Goal: Information Seeking & Learning: Learn about a topic

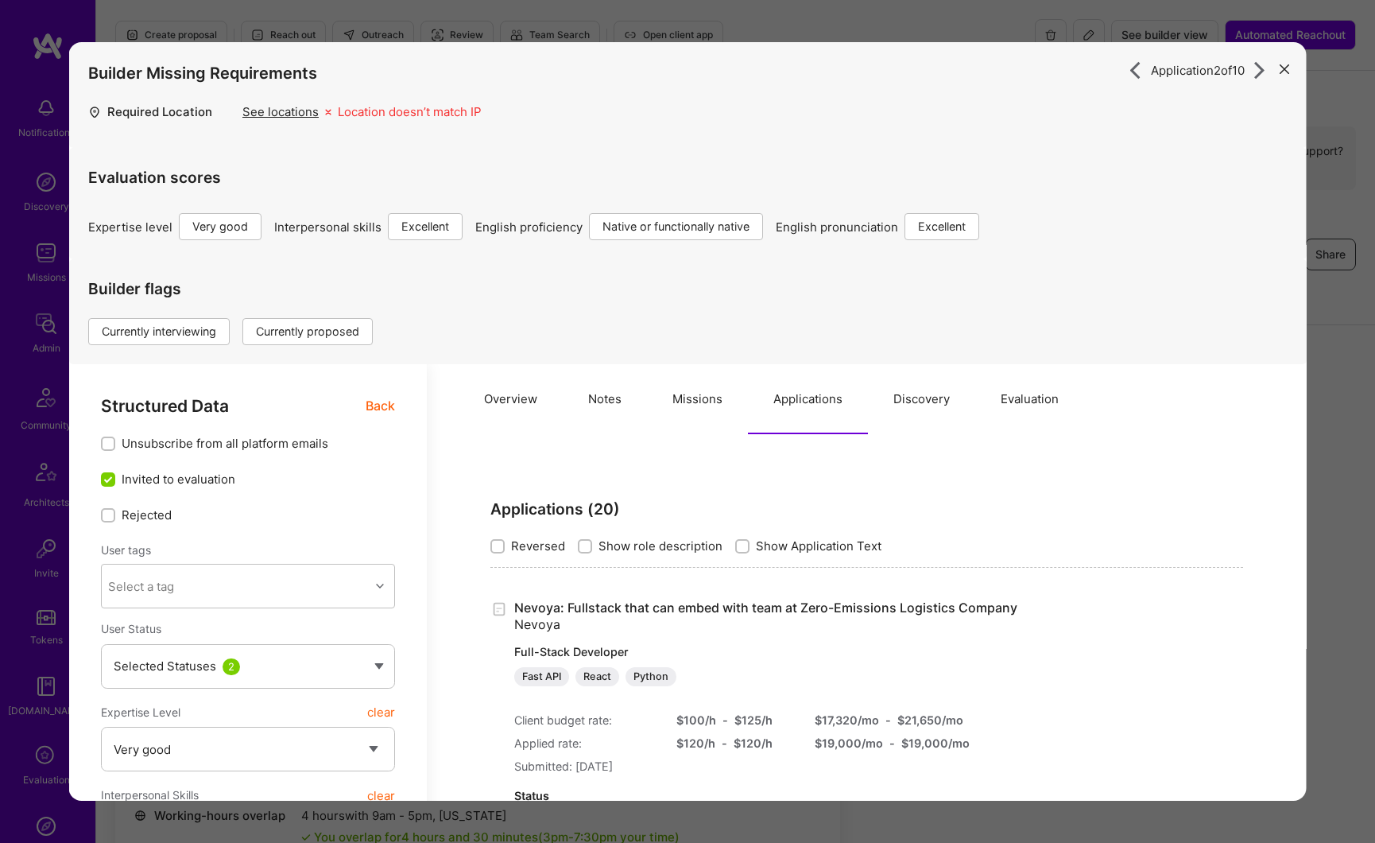
select select "5"
select select "7"
select select "US"
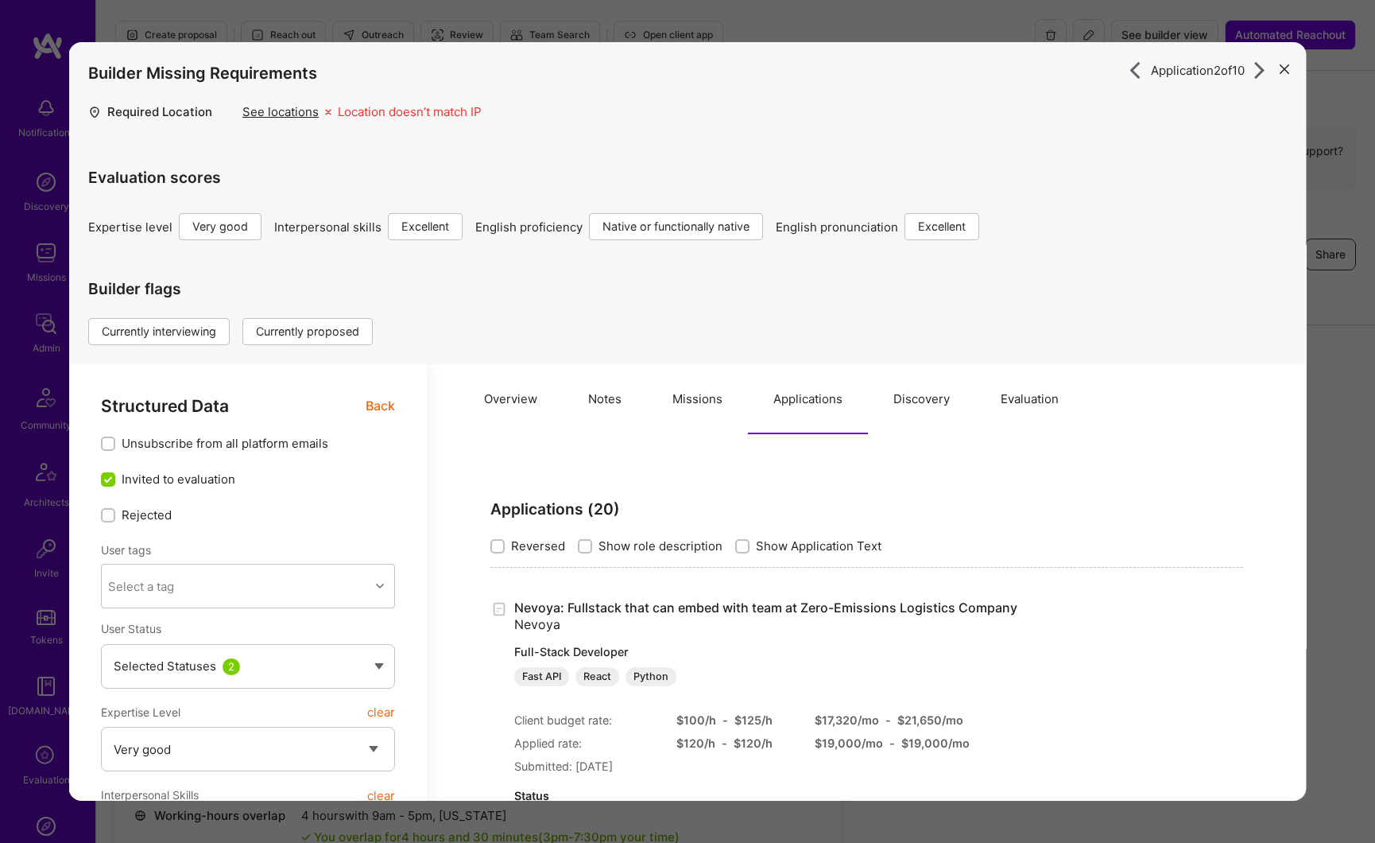
select select "Right Now"
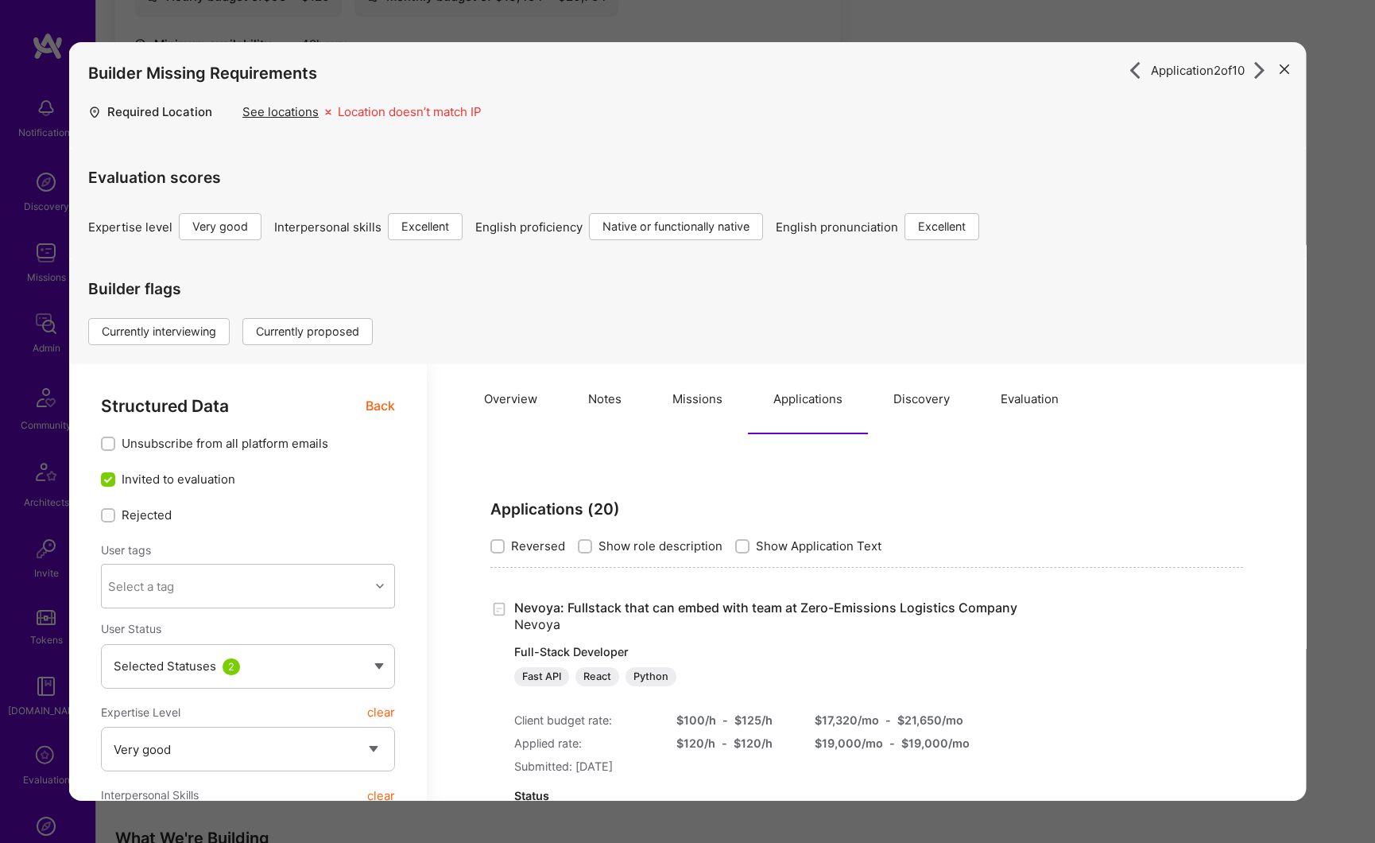
scroll to position [1193, 0]
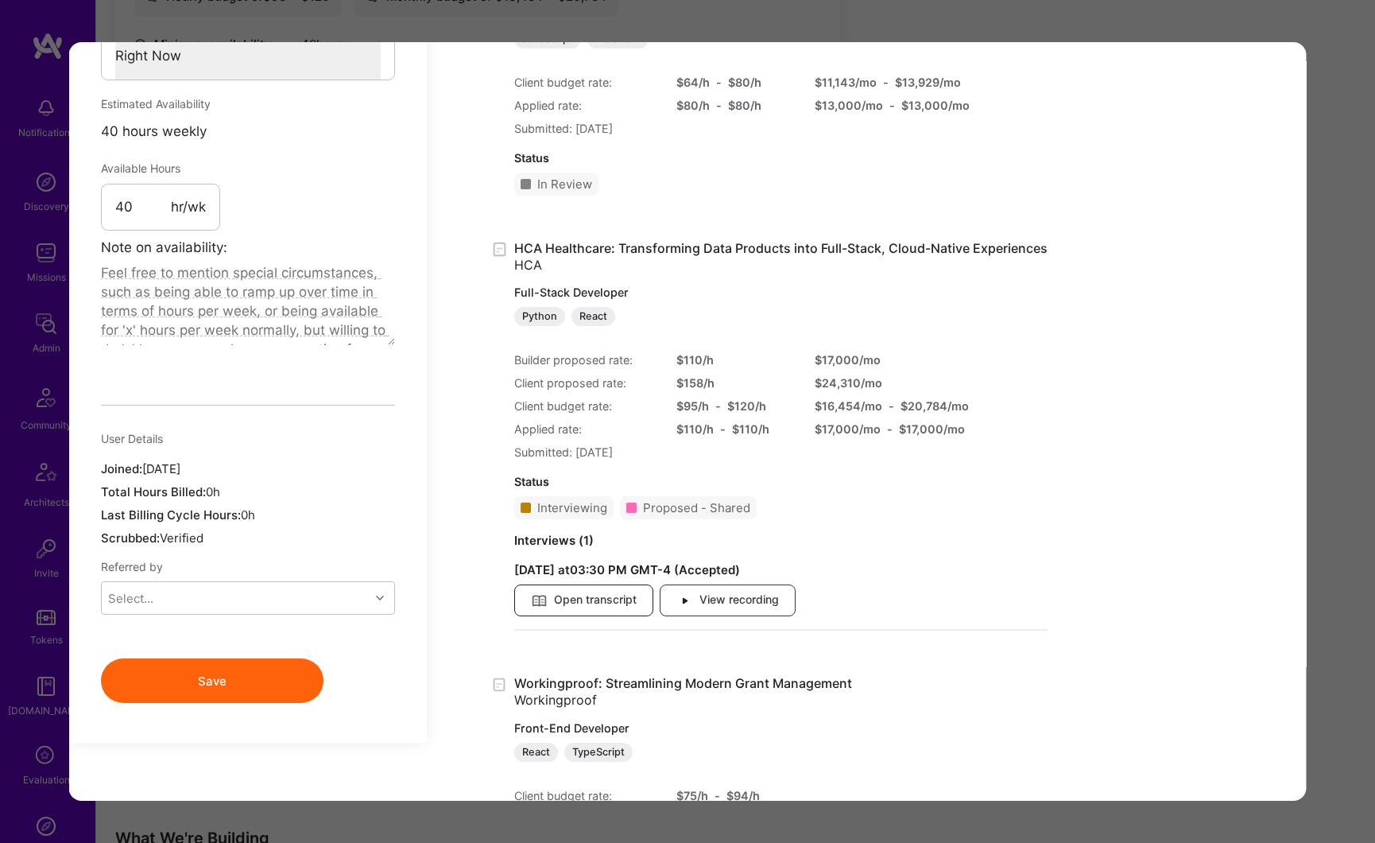
click at [609, 595] on span "Open transcript" at bounding box center [584, 600] width 106 height 17
click at [742, 606] on span "View recording" at bounding box center [727, 600] width 103 height 17
click at [1337, 374] on div "Application 2 of 10 Builder Missing Requirements Required Location See location…" at bounding box center [687, 421] width 1375 height 843
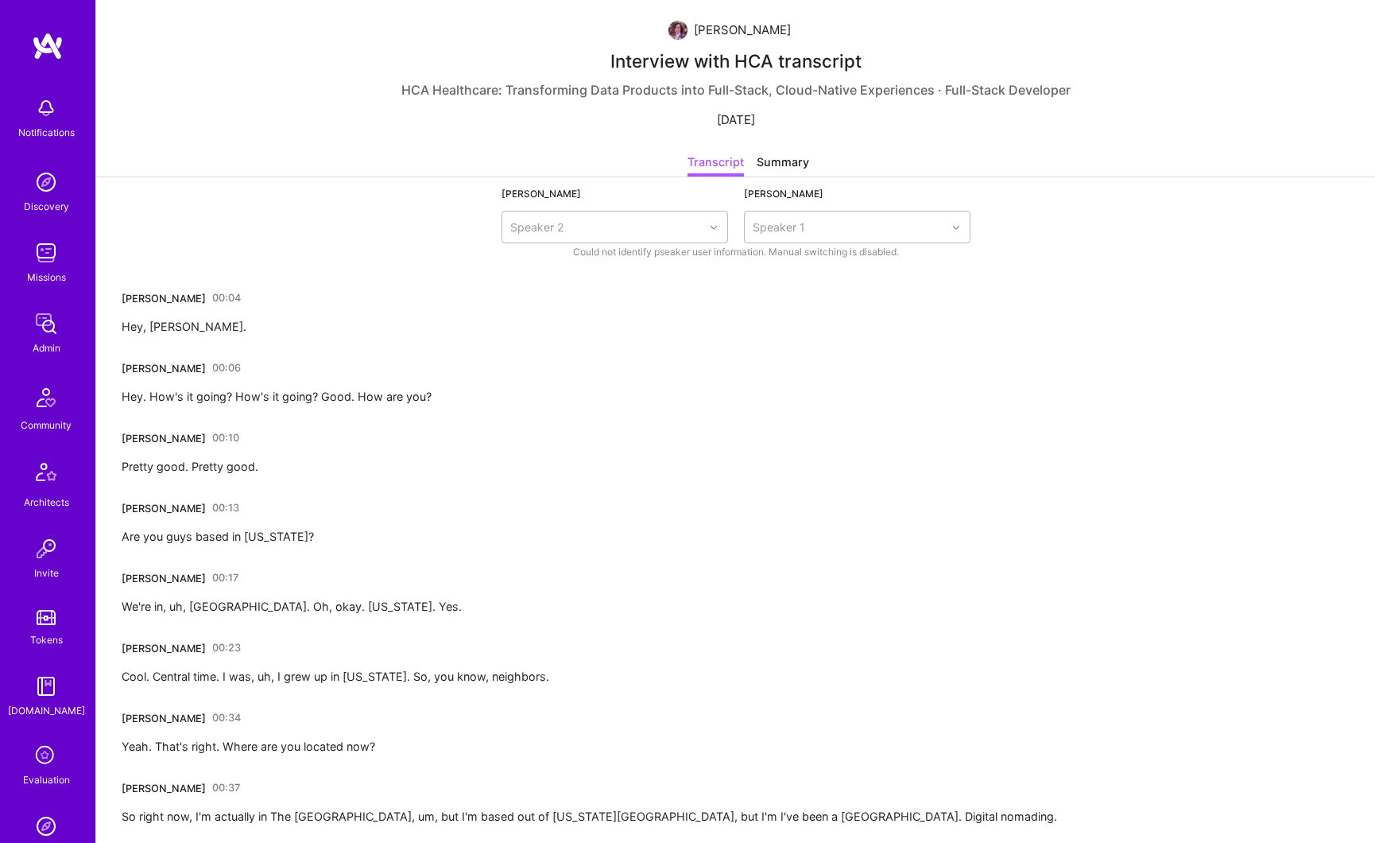
scroll to position [49, 0]
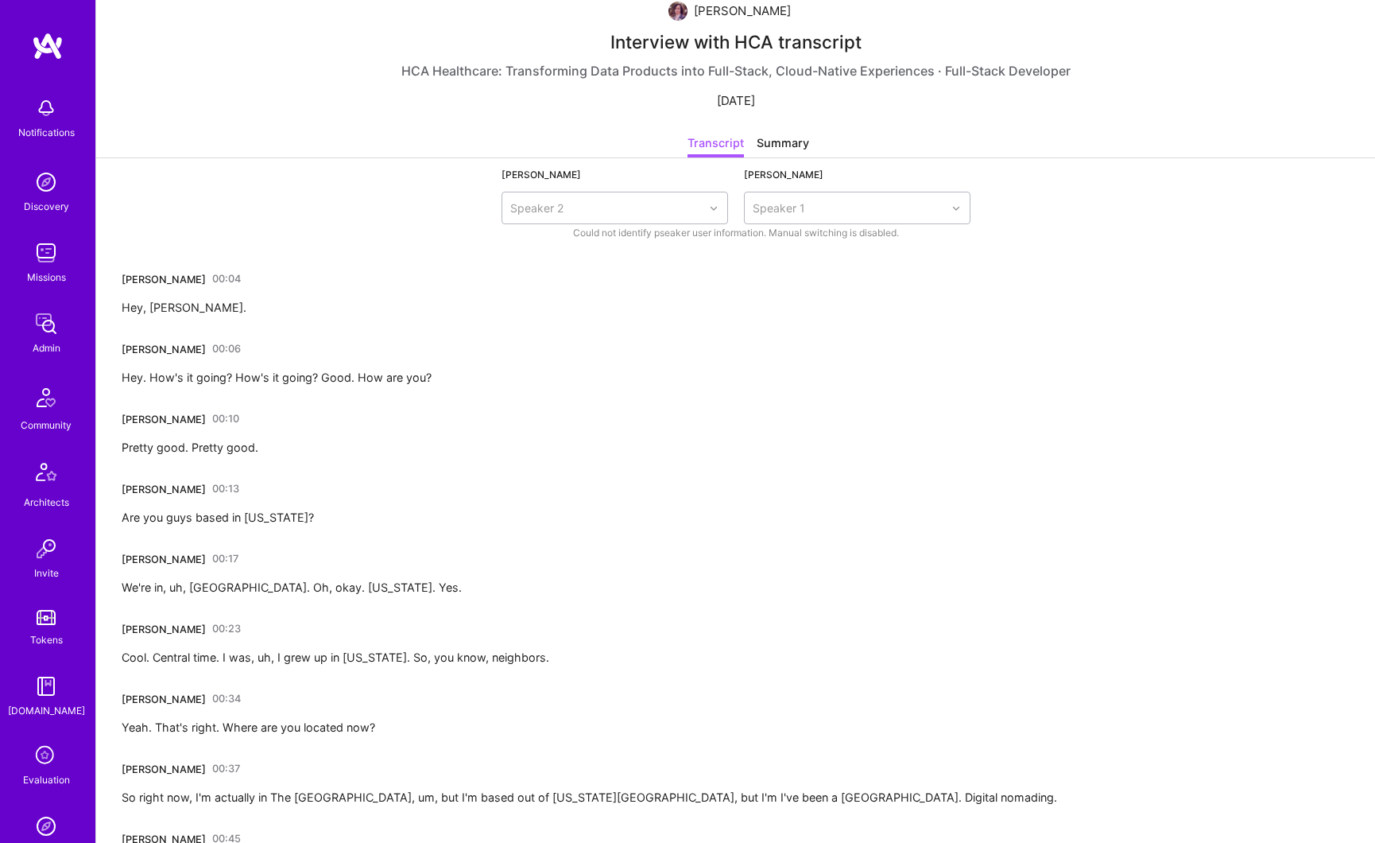
click at [782, 146] on div "Summary" at bounding box center [783, 145] width 52 height 23
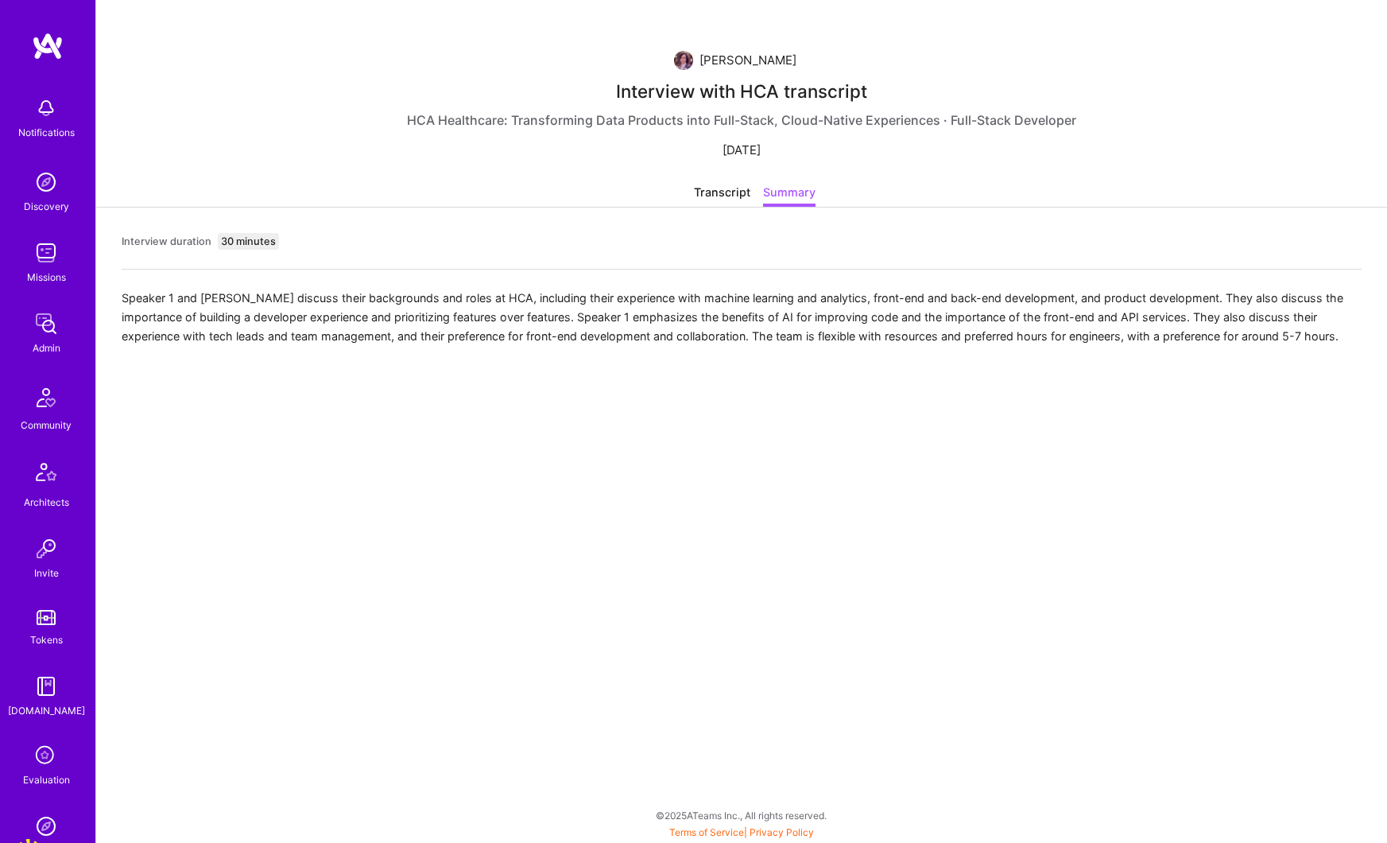
click at [715, 193] on div "Transcript" at bounding box center [722, 195] width 56 height 23
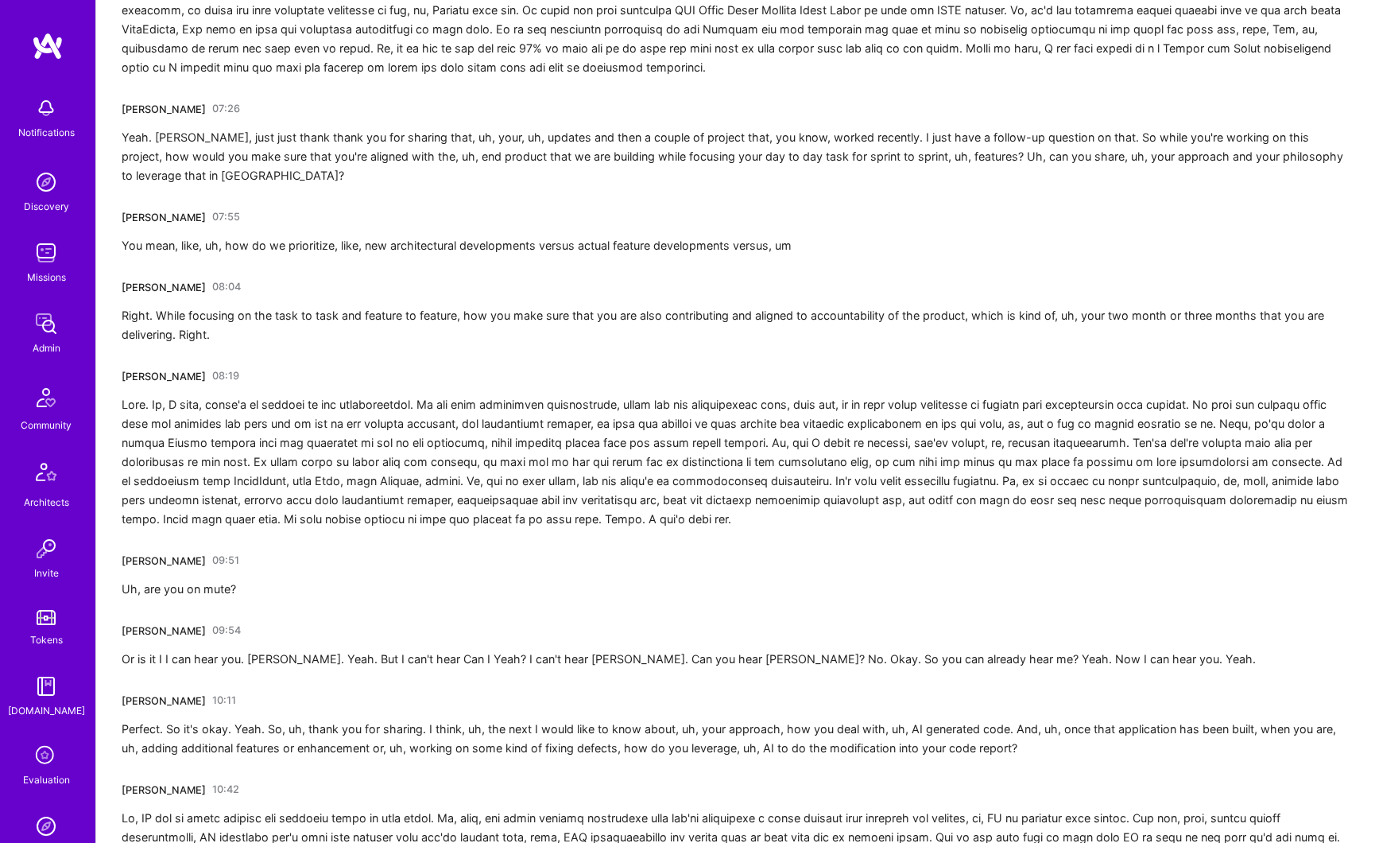
scroll to position [1999, 0]
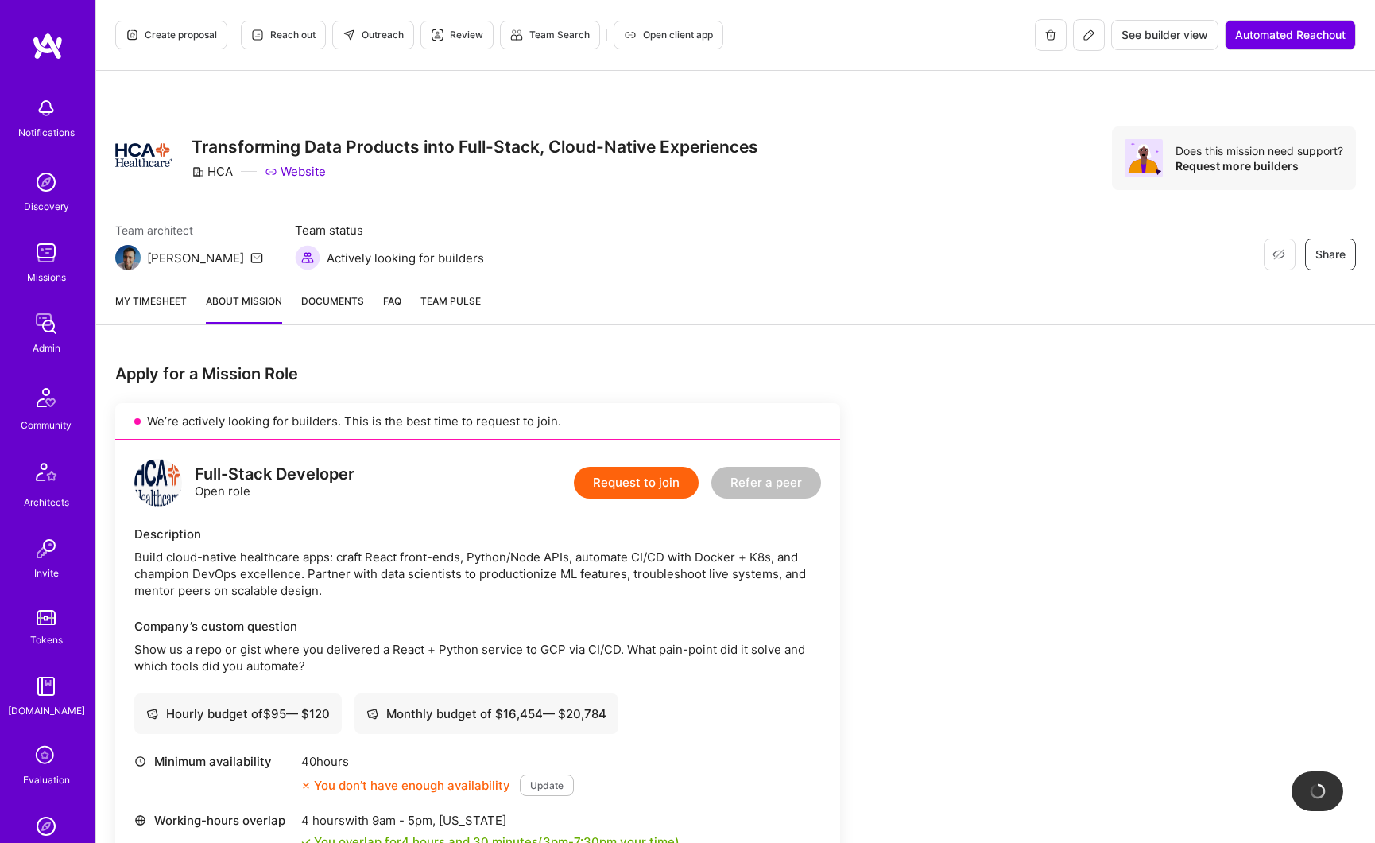
scroll to position [686, 0]
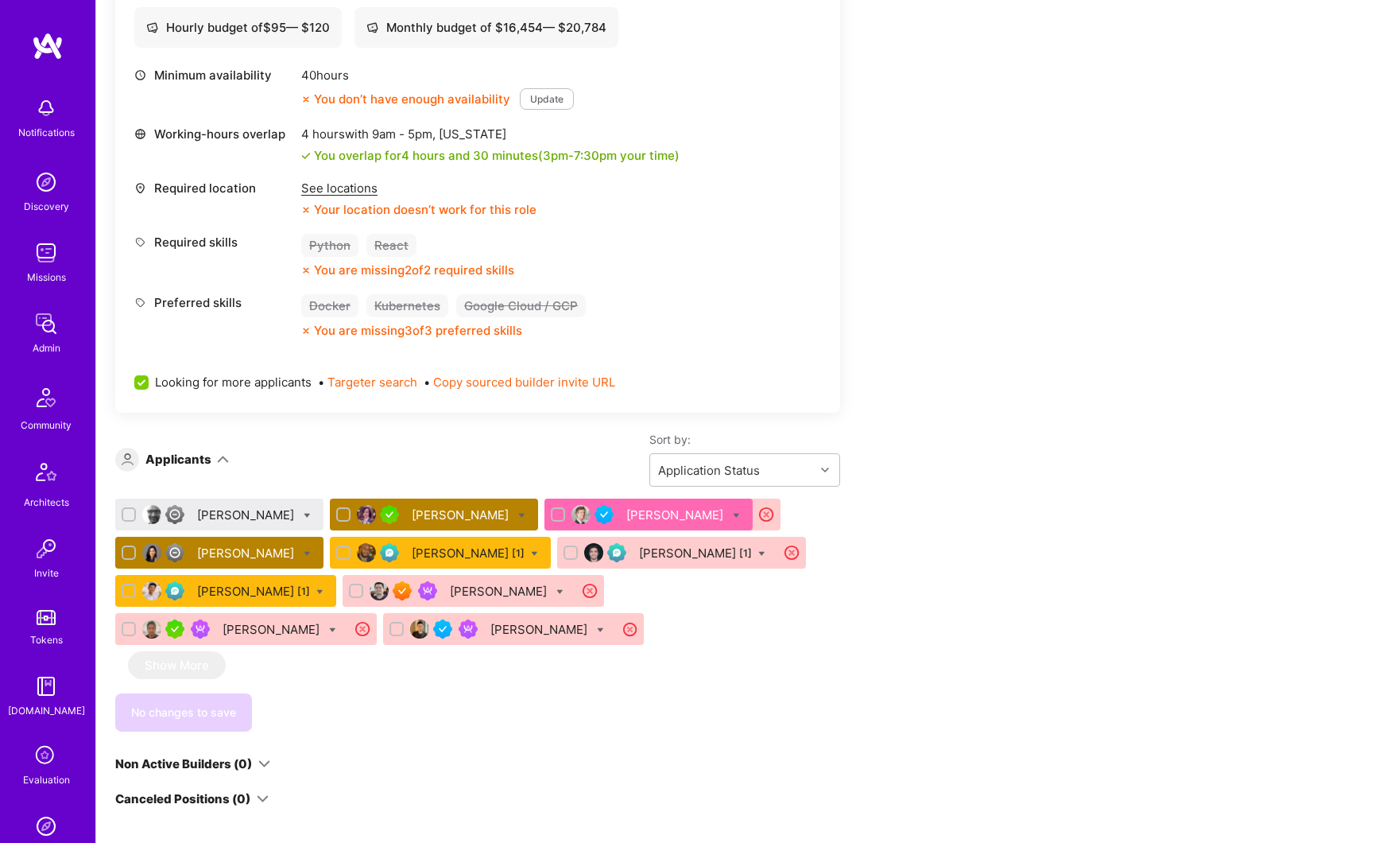
click at [456, 518] on div "[PERSON_NAME]" at bounding box center [462, 514] width 100 height 17
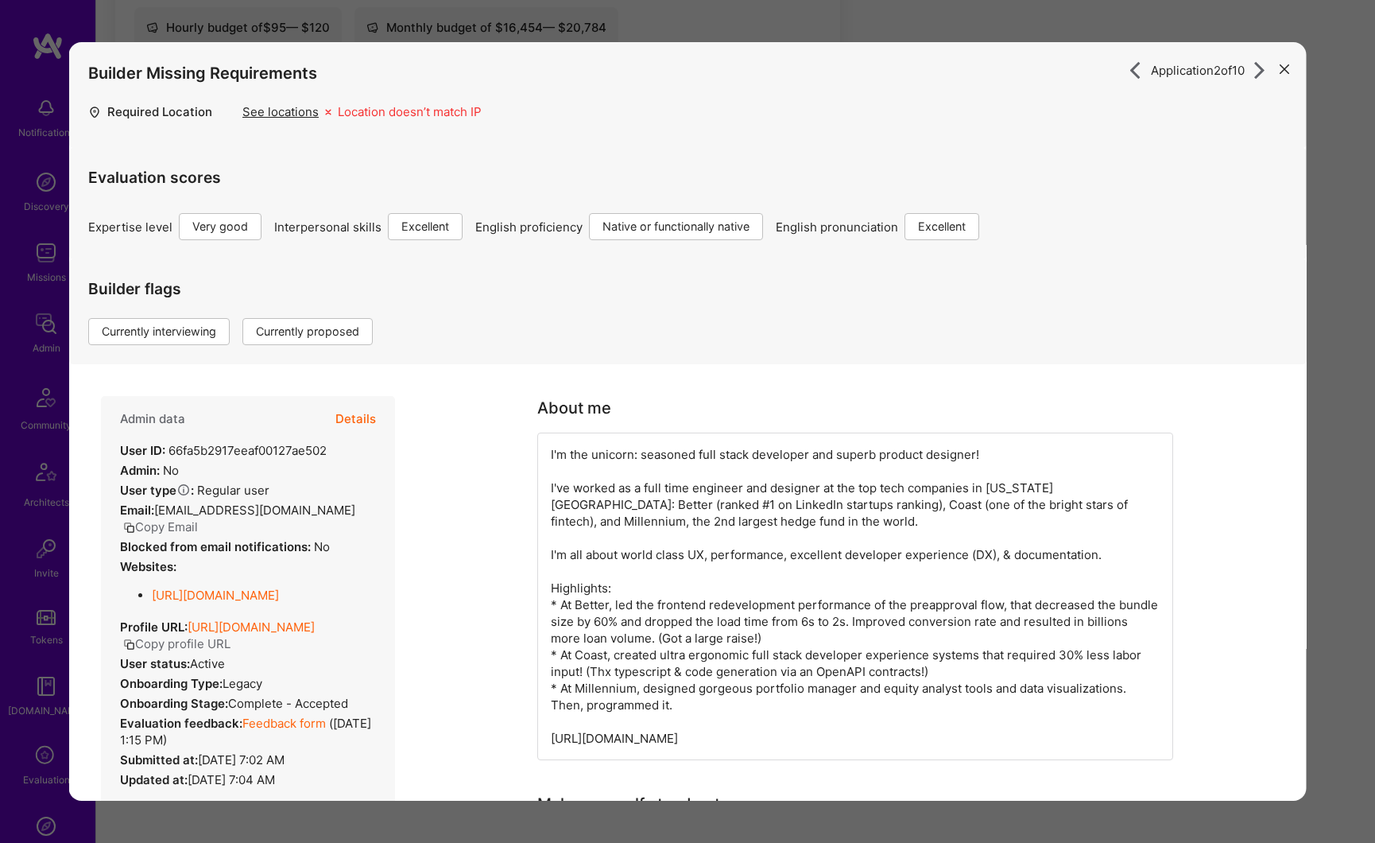
click at [356, 423] on button "Details" at bounding box center [355, 419] width 41 height 46
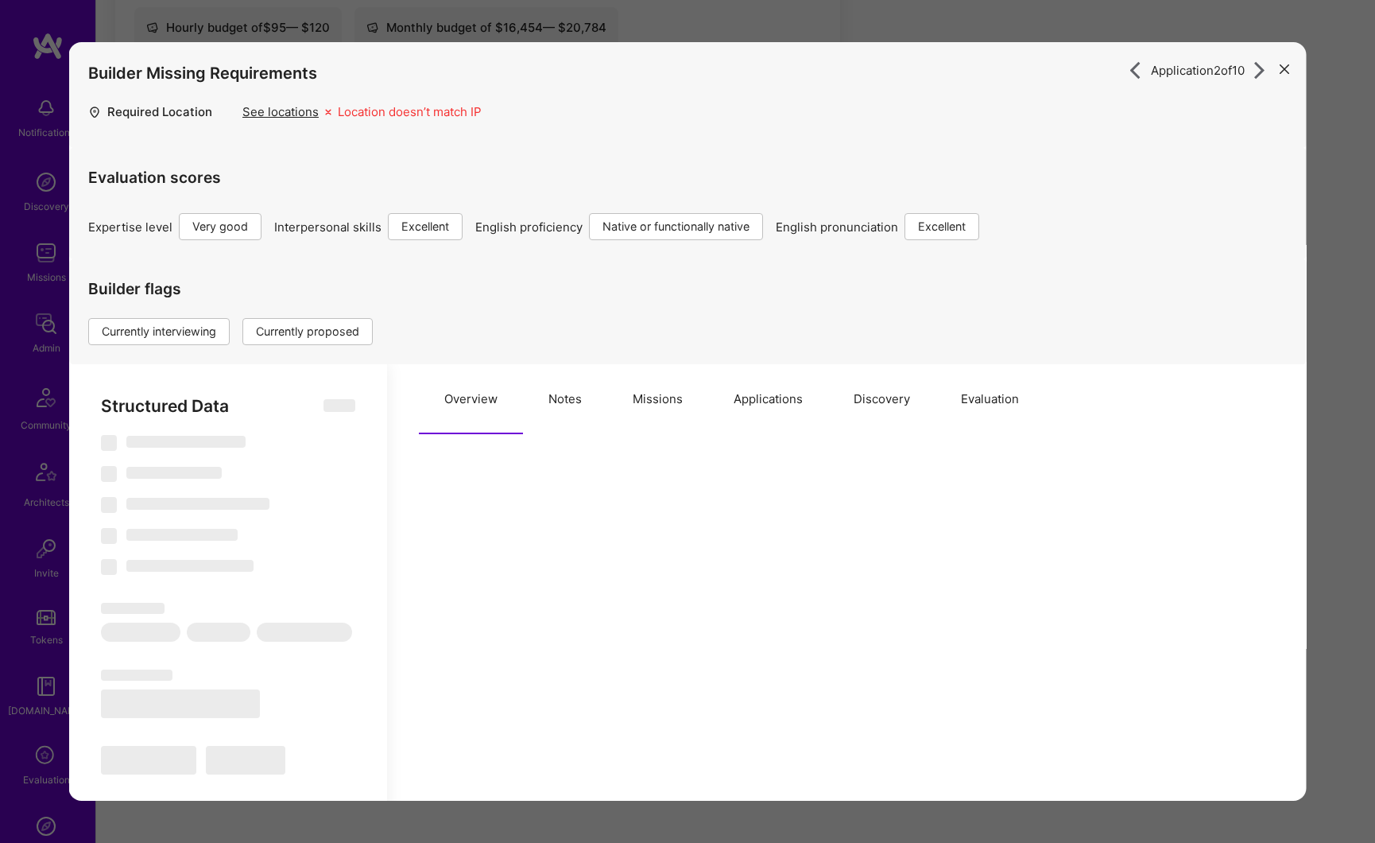
click at [777, 399] on button "Applications" at bounding box center [768, 399] width 120 height 70
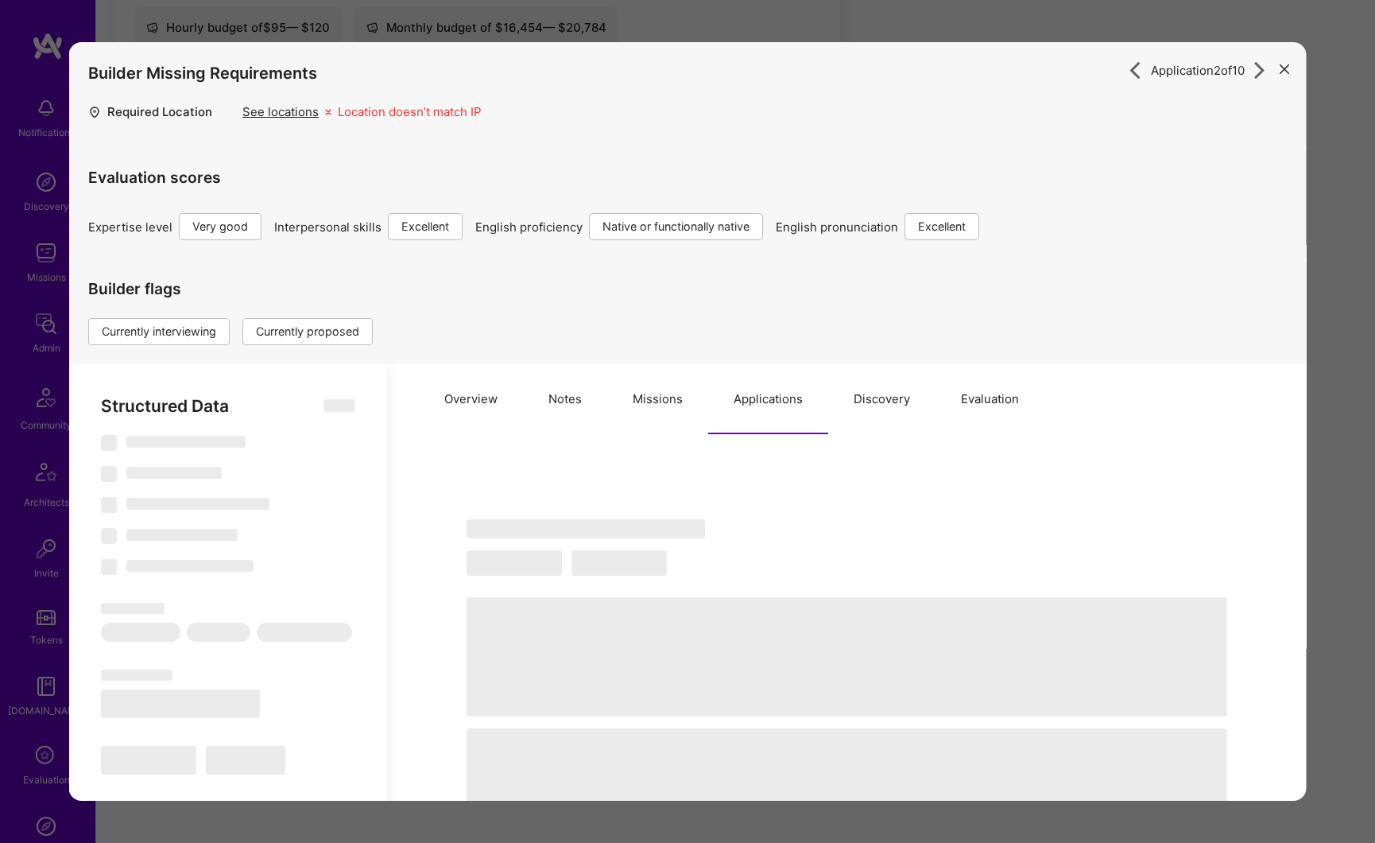
select select "Right Now"
select select "5"
select select "7"
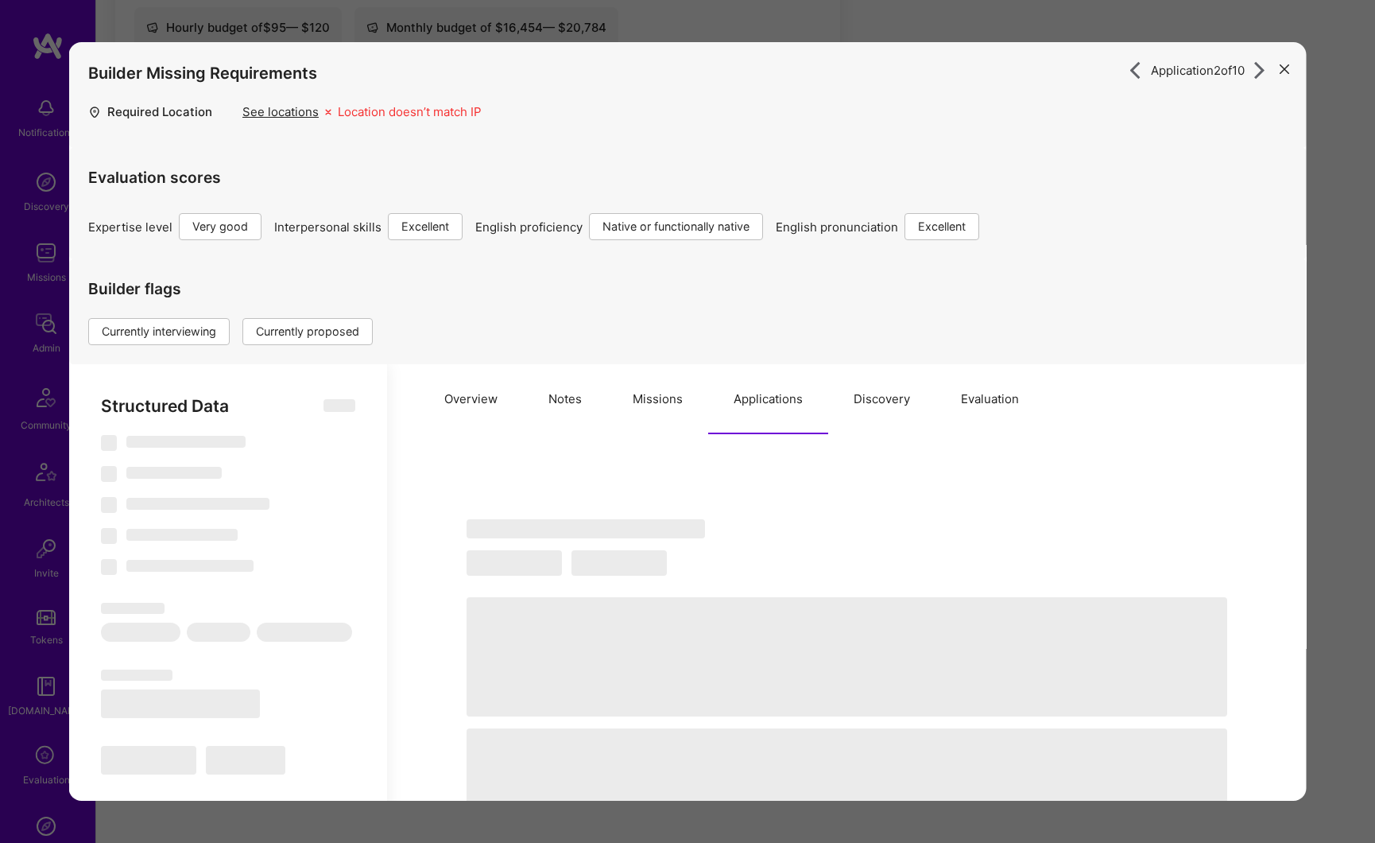
select select "US"
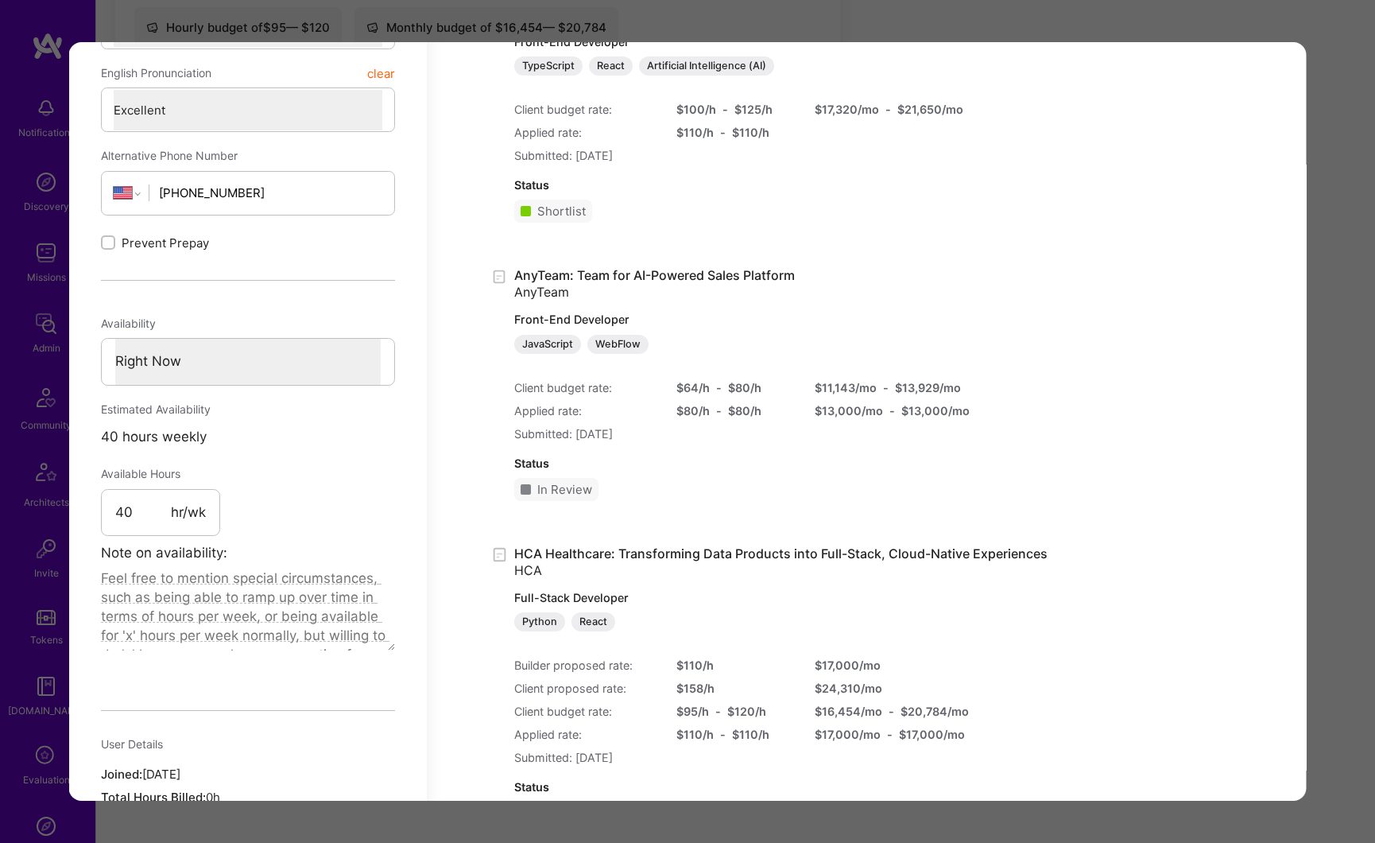
scroll to position [1141, 0]
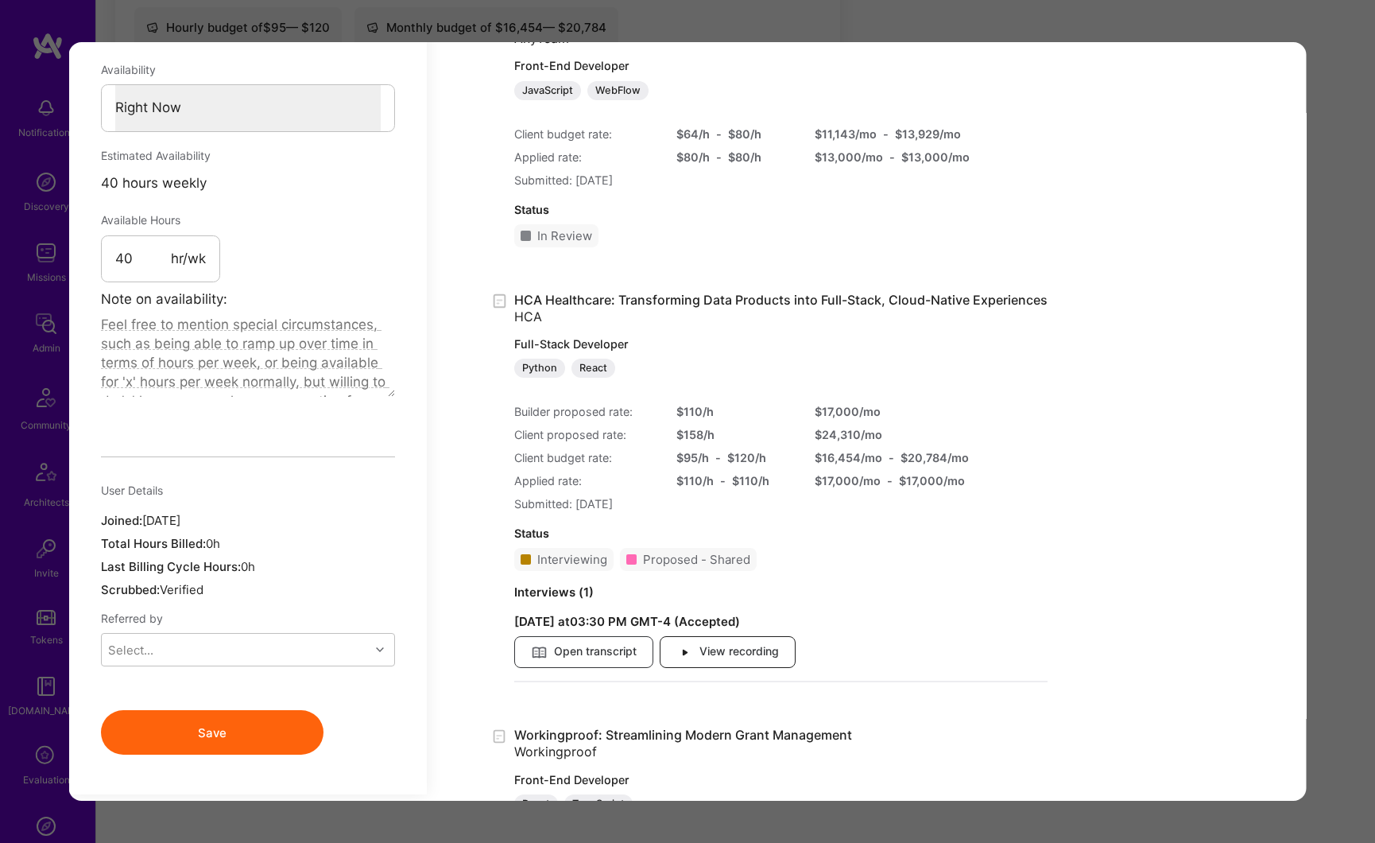
click at [703, 652] on span "View recording" at bounding box center [727, 652] width 103 height 17
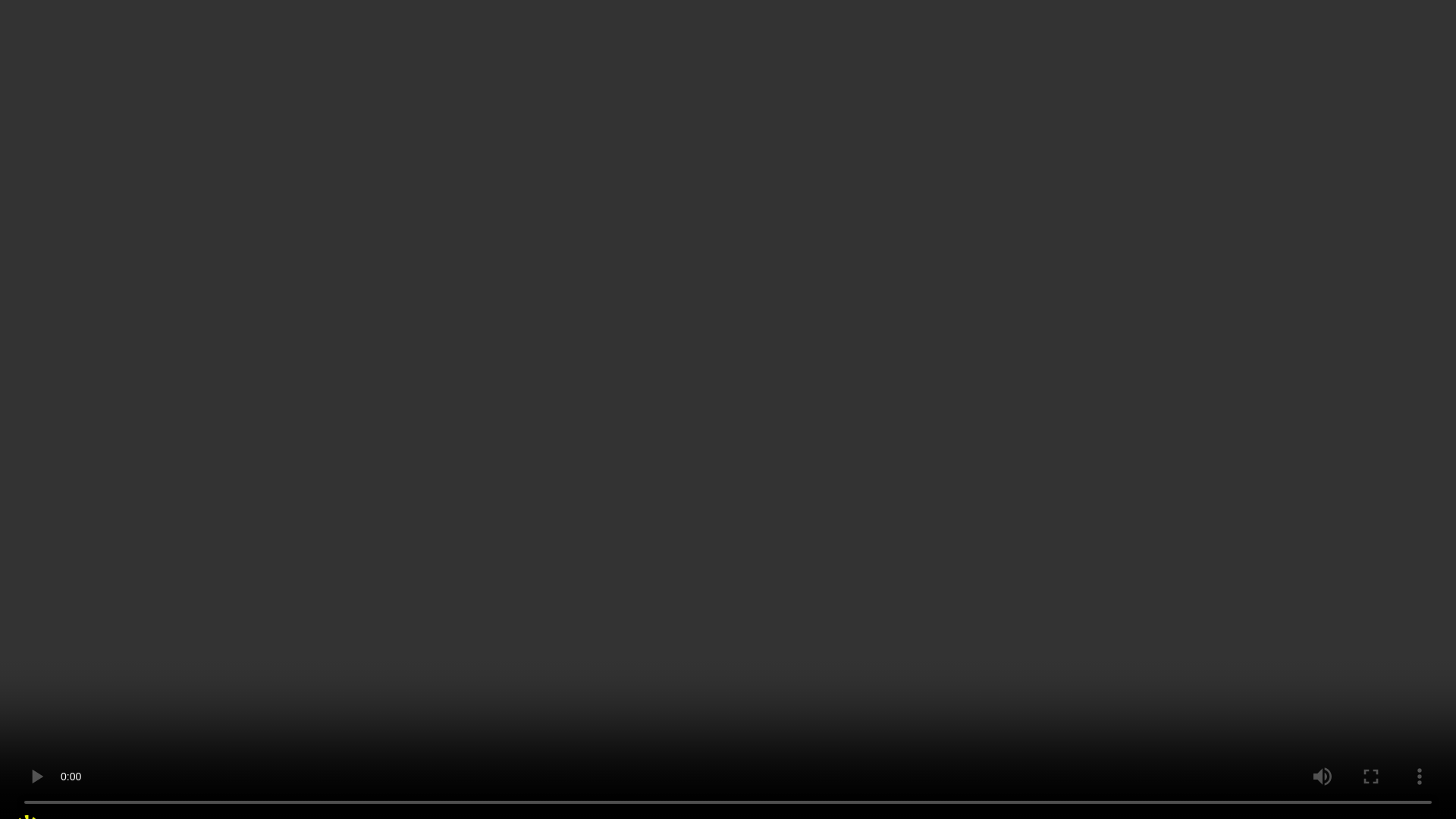
click at [286, 517] on video "Your browser does not support the video tag." at bounding box center [728, 410] width 1456 height 819
click at [880, 457] on video "Your browser does not support the video tag." at bounding box center [728, 410] width 1456 height 819
click at [872, 459] on video "Your browser does not support the video tag." at bounding box center [728, 410] width 1456 height 819
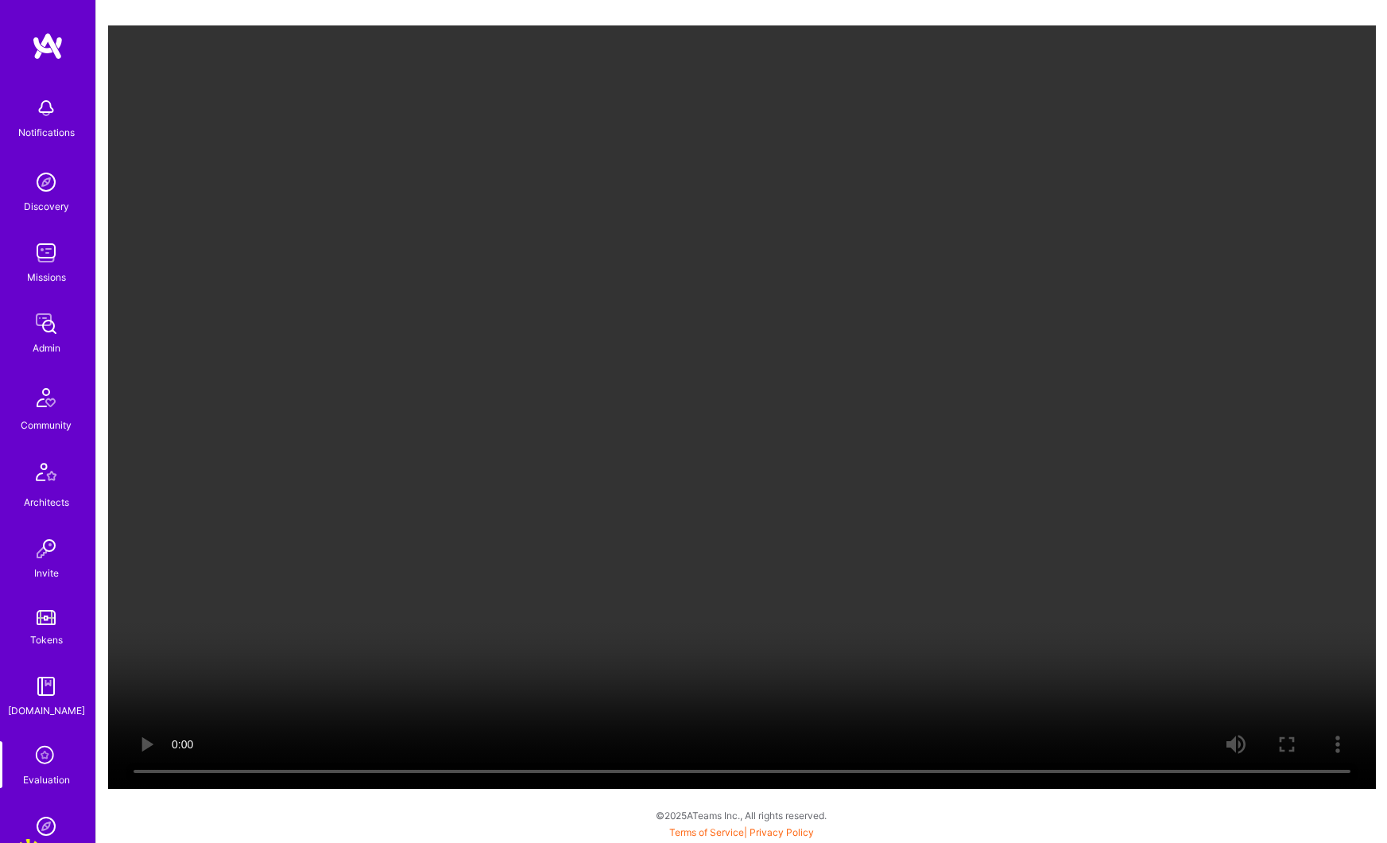
click at [335, 368] on video "Your browser does not support the video tag." at bounding box center [742, 406] width 1268 height 763
